Goal: Task Accomplishment & Management: Manage account settings

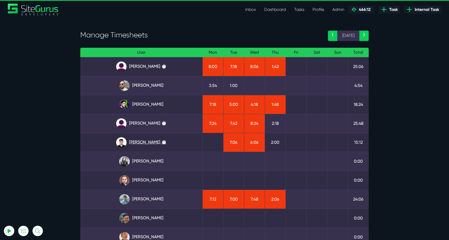
type input "luke@sitegurus.io"
click at [156, 141] on link "[PERSON_NAME] ⏱️" at bounding box center [141, 143] width 114 height 10
click at [145, 104] on link "[PERSON_NAME]" at bounding box center [141, 105] width 114 height 10
click at [152, 105] on link "[PERSON_NAME]" at bounding box center [141, 105] width 114 height 10
click at [153, 143] on link "[PERSON_NAME] ⏱️" at bounding box center [141, 143] width 114 height 10
